Goal: Task Accomplishment & Management: Manage account settings

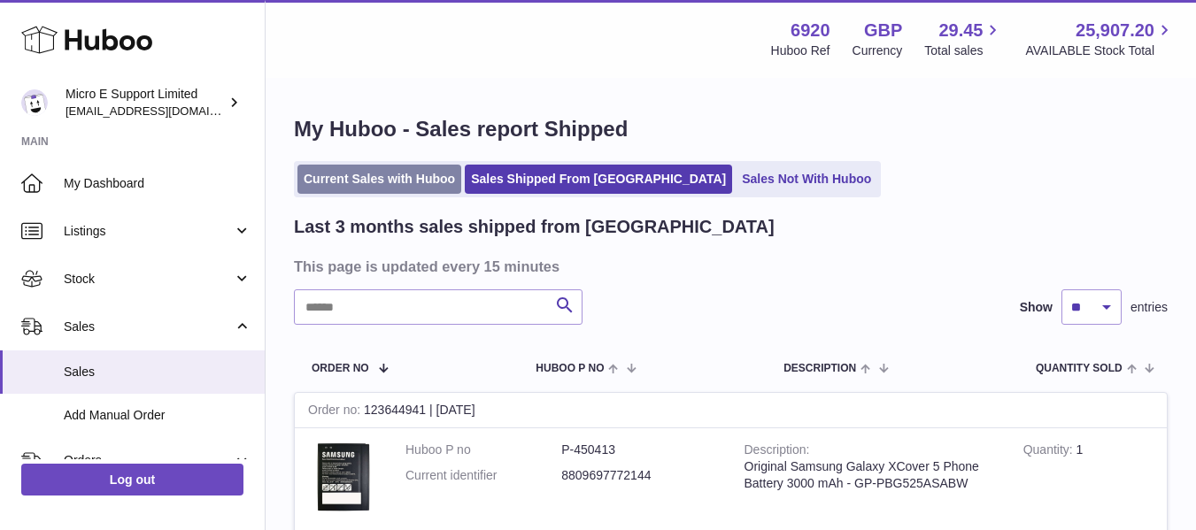
click at [379, 172] on link "Current Sales with Huboo" at bounding box center [379, 179] width 164 height 29
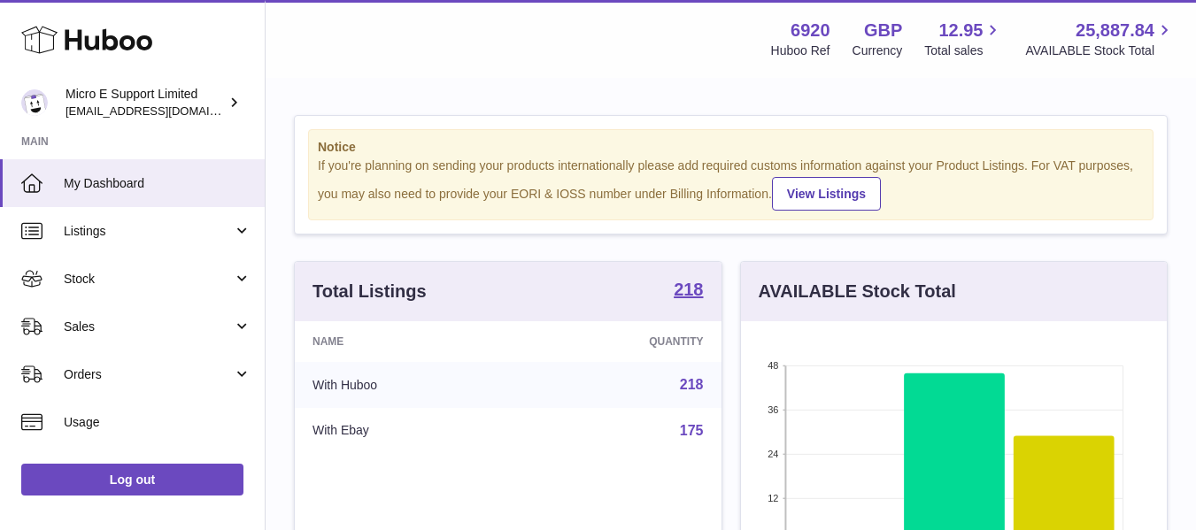
scroll to position [276, 426]
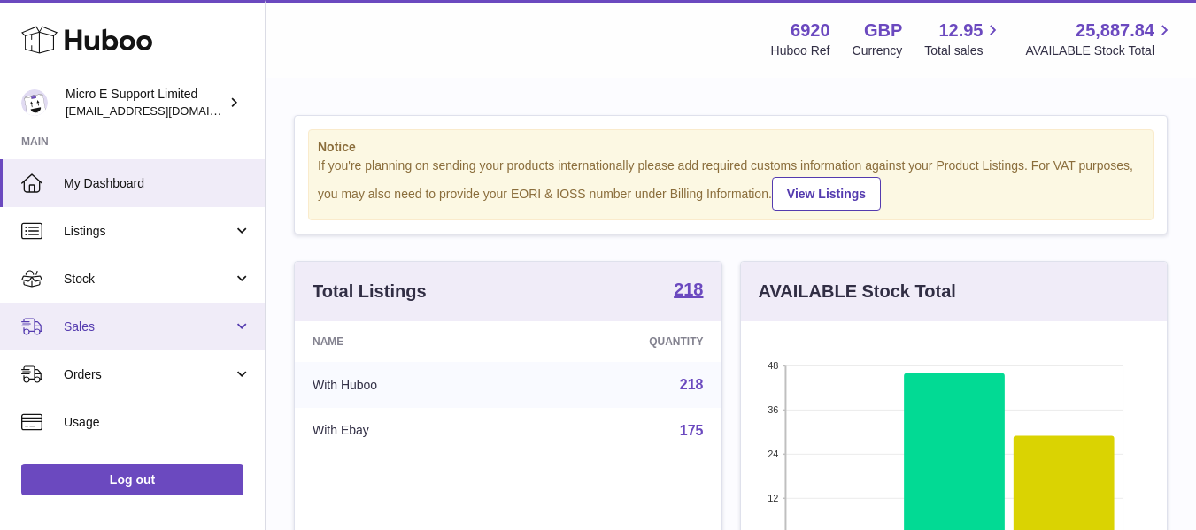
click at [133, 337] on link "Sales" at bounding box center [132, 327] width 265 height 48
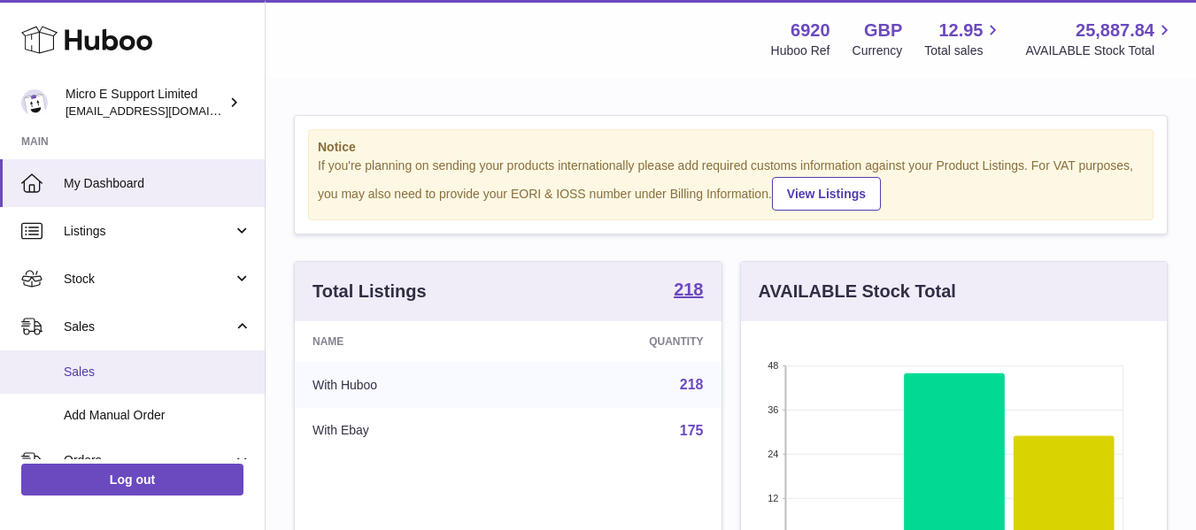
click at [98, 368] on span "Sales" at bounding box center [158, 372] width 188 height 17
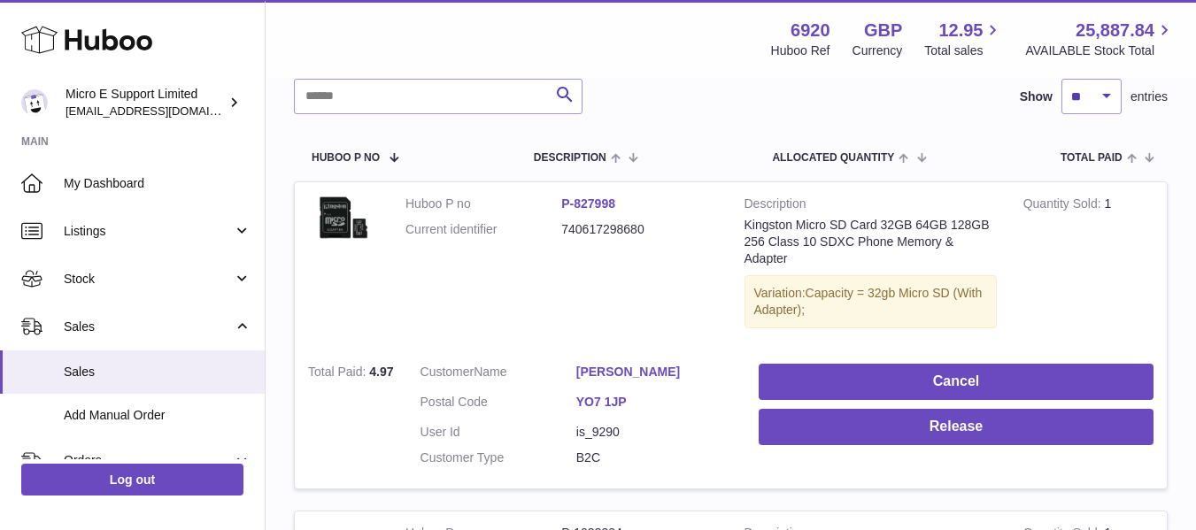
scroll to position [254, 0]
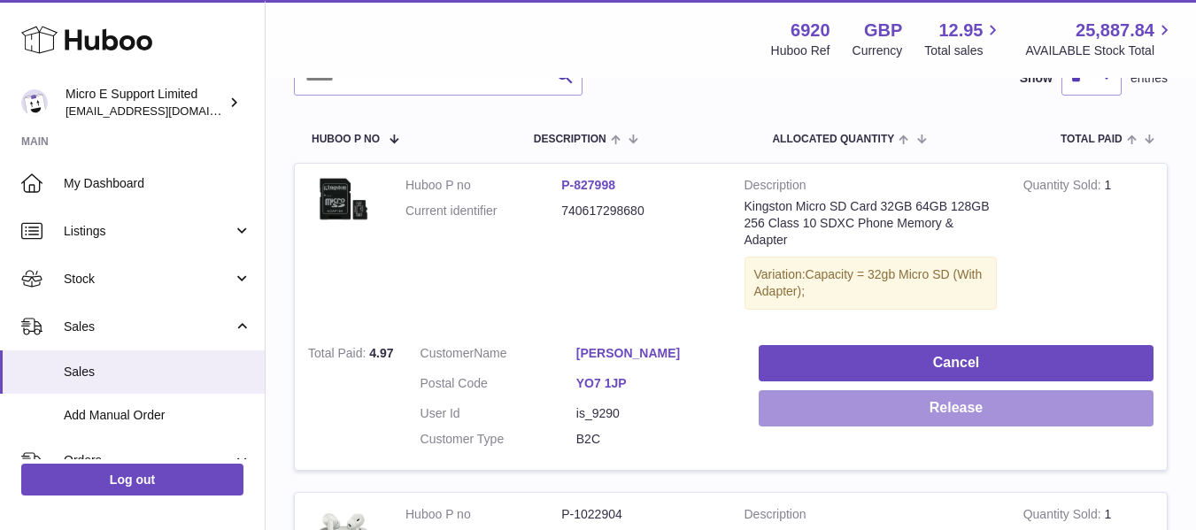
click at [930, 415] on button "Release" at bounding box center [956, 408] width 395 height 36
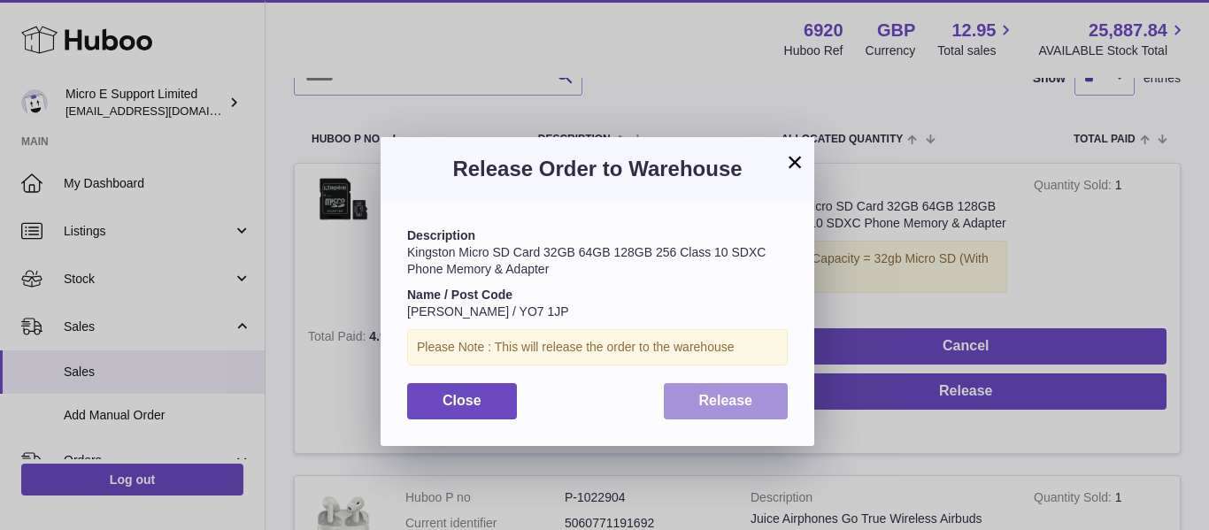
click at [707, 409] on button "Release" at bounding box center [726, 401] width 125 height 36
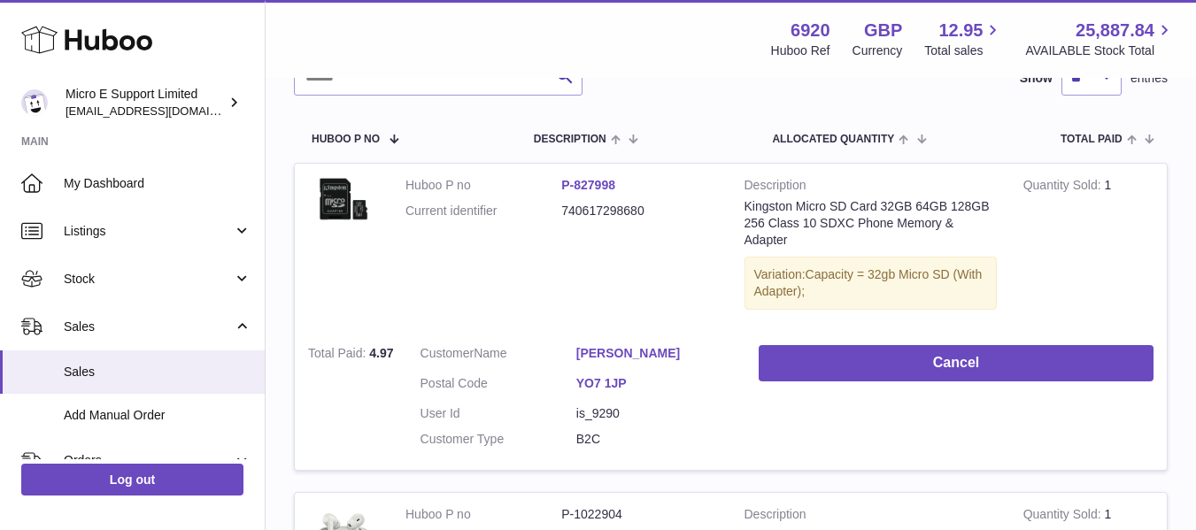
scroll to position [0, 0]
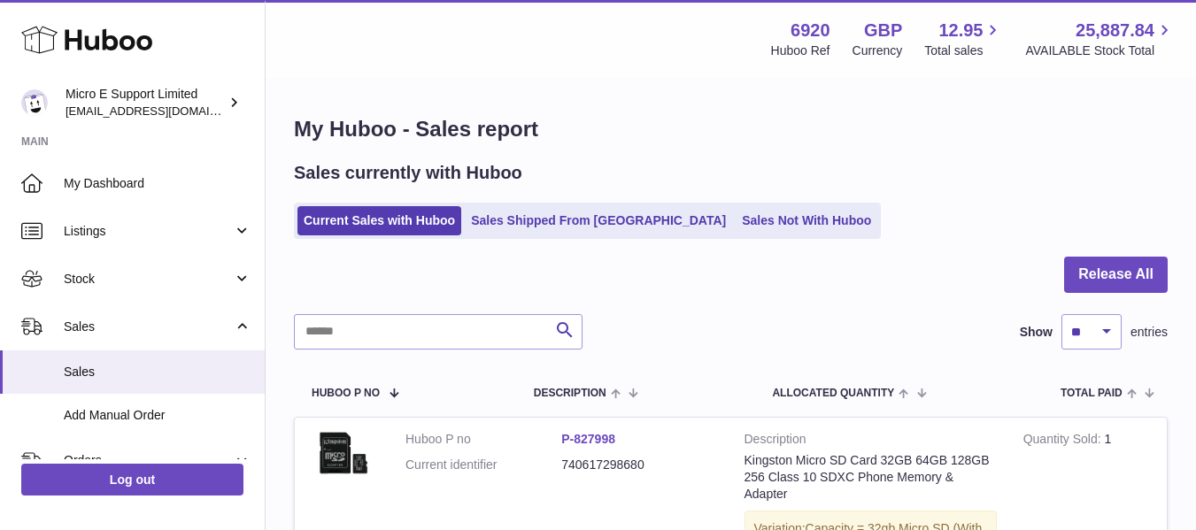
click at [646, 122] on h1 "My Huboo - Sales report" at bounding box center [731, 129] width 874 height 28
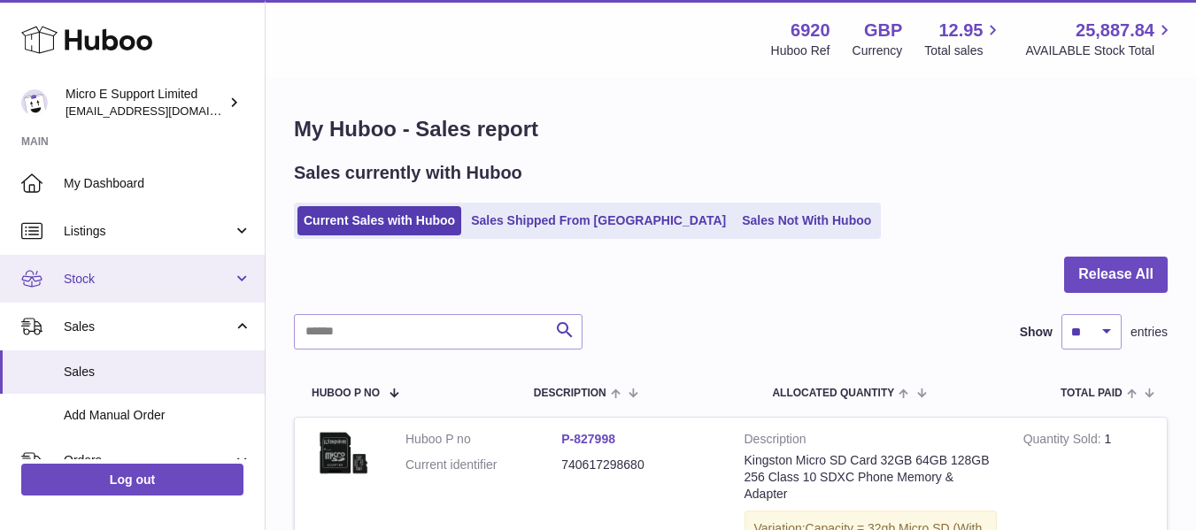
click at [123, 287] on span "Stock" at bounding box center [148, 279] width 169 height 17
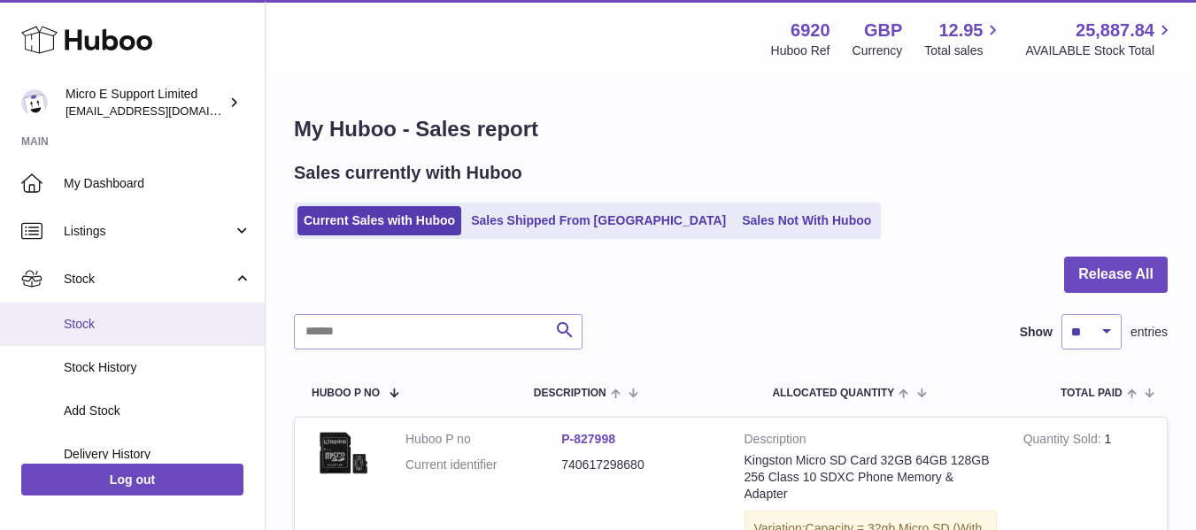
click at [90, 331] on span "Stock" at bounding box center [158, 324] width 188 height 17
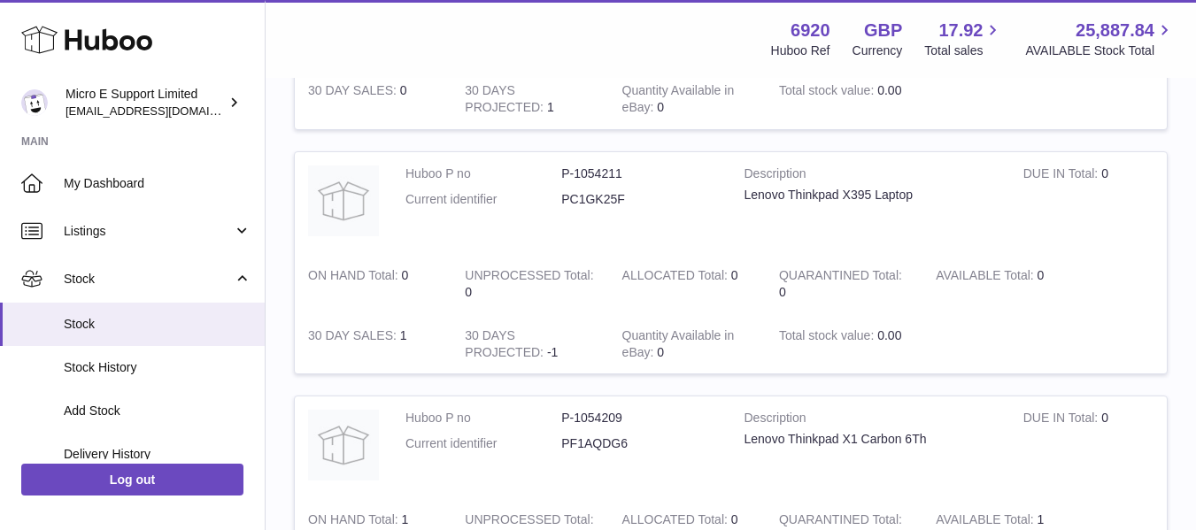
scroll to position [1930, 0]
click at [349, 200] on img at bounding box center [343, 199] width 71 height 71
